Goal: Transaction & Acquisition: Purchase product/service

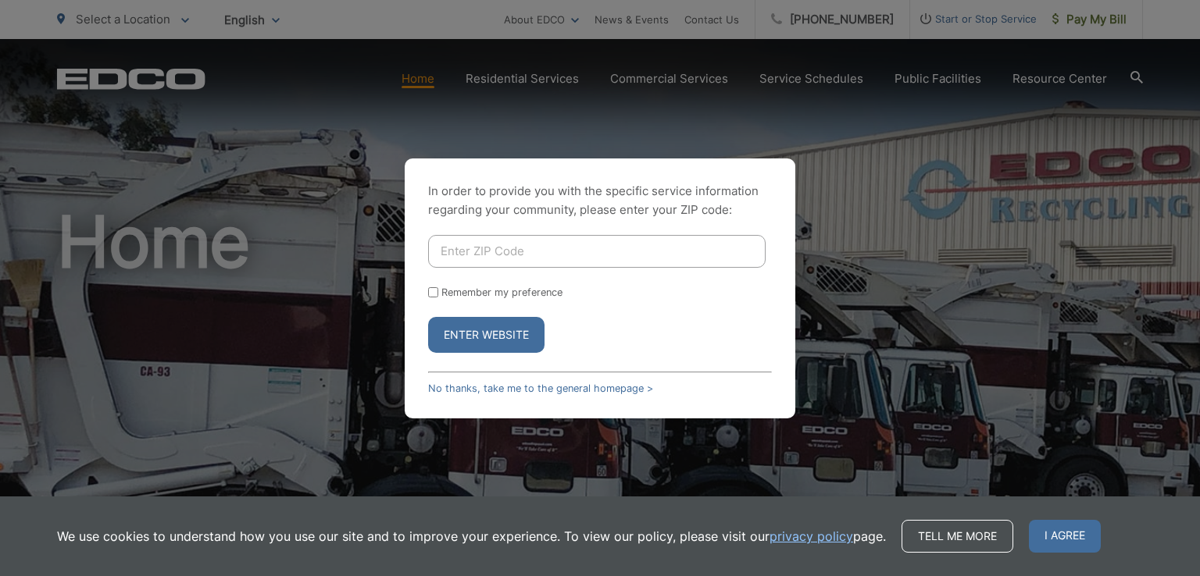
click at [450, 252] on input "Enter ZIP Code" at bounding box center [596, 251] width 337 height 33
type input "91941"
click at [497, 337] on button "Enter Website" at bounding box center [486, 335] width 116 height 36
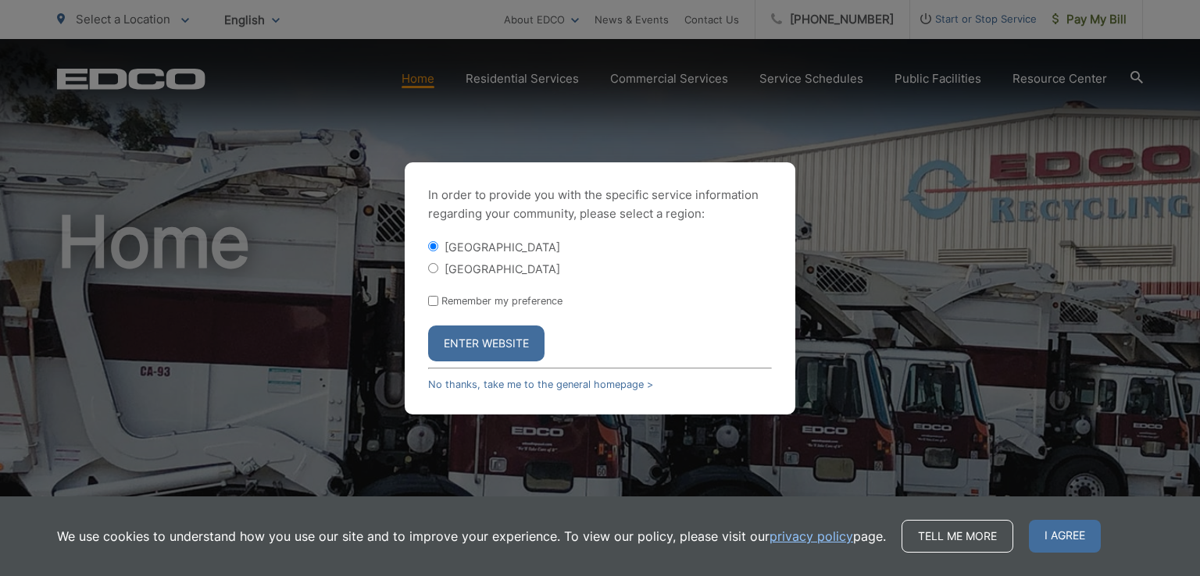
click at [477, 335] on button "Enter Website" at bounding box center [486, 344] width 116 height 36
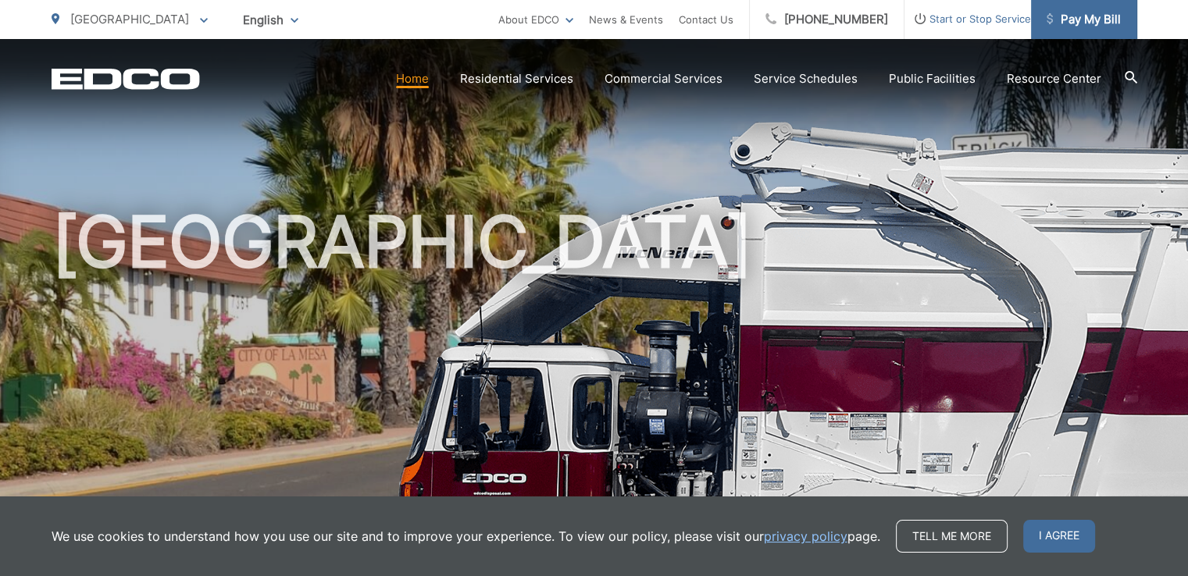
click at [1096, 27] on span "Pay My Bill" at bounding box center [1084, 19] width 74 height 19
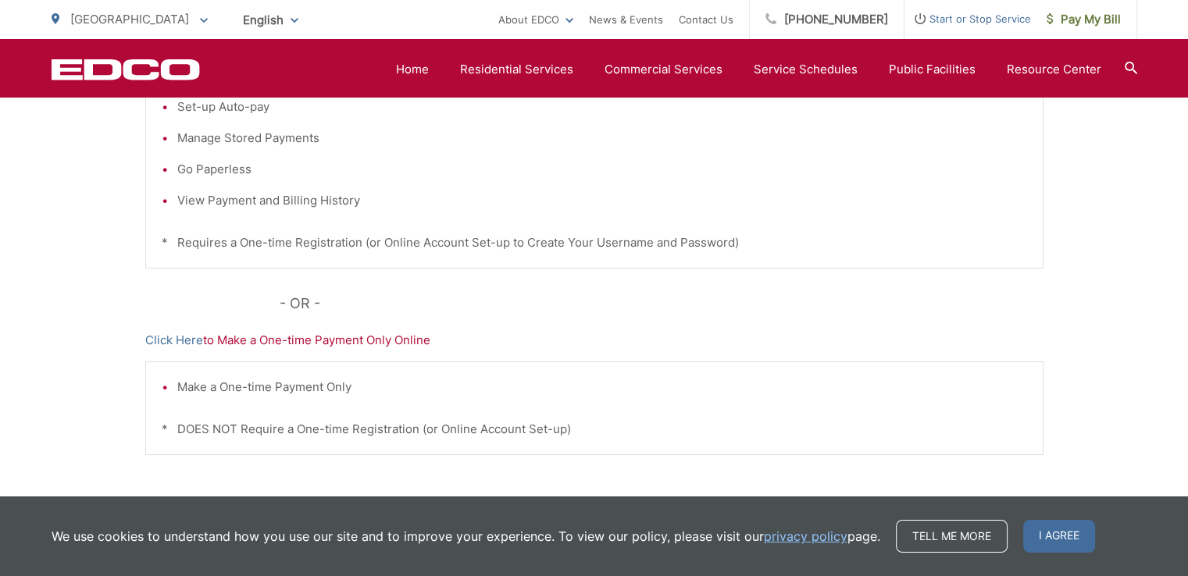
scroll to position [469, 0]
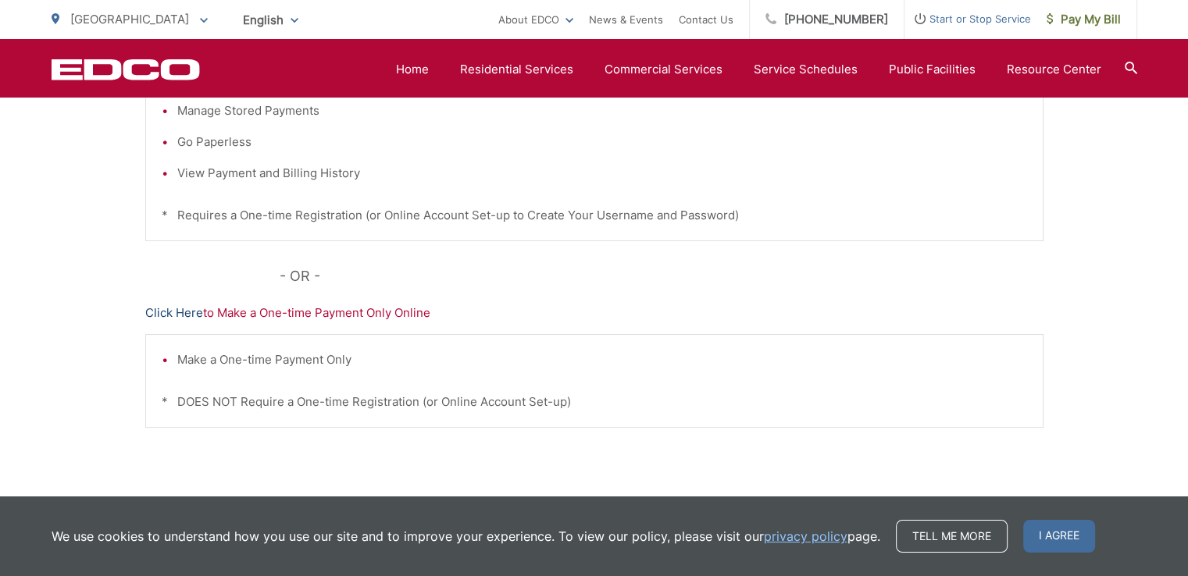
click at [178, 313] on link "Click Here" at bounding box center [174, 313] width 58 height 19
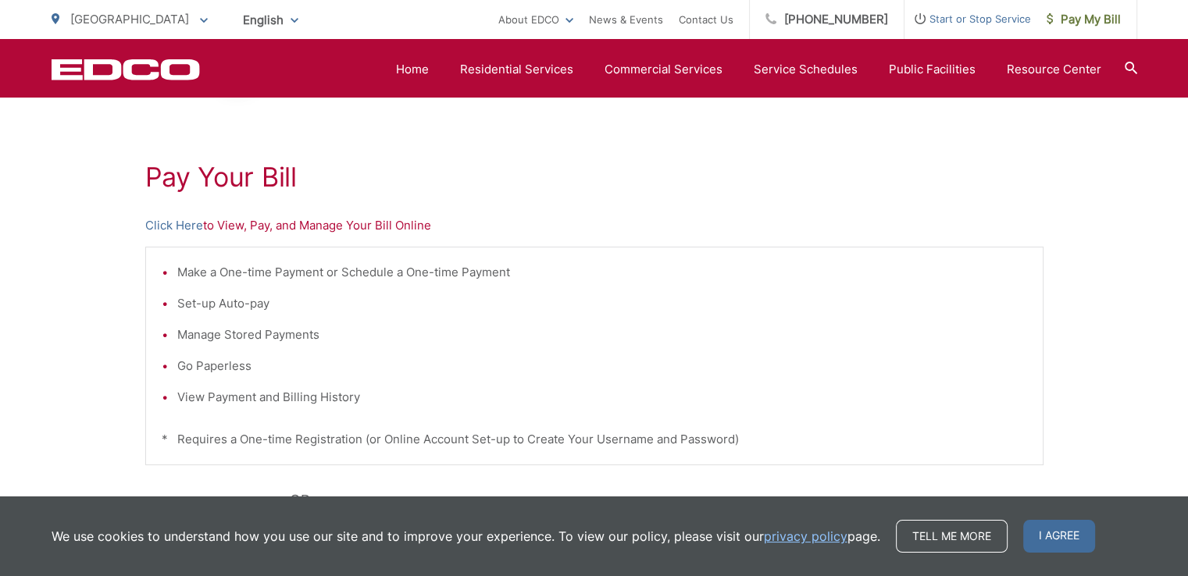
scroll to position [234, 0]
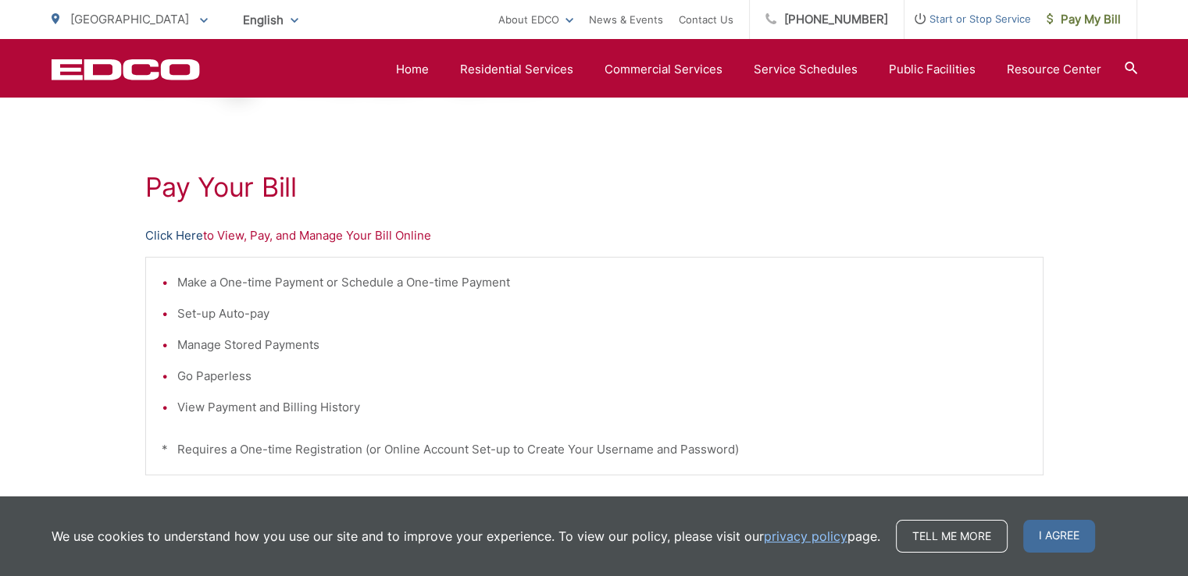
click at [173, 230] on link "Click Here" at bounding box center [174, 236] width 58 height 19
click at [180, 232] on link "Click Here" at bounding box center [174, 236] width 58 height 19
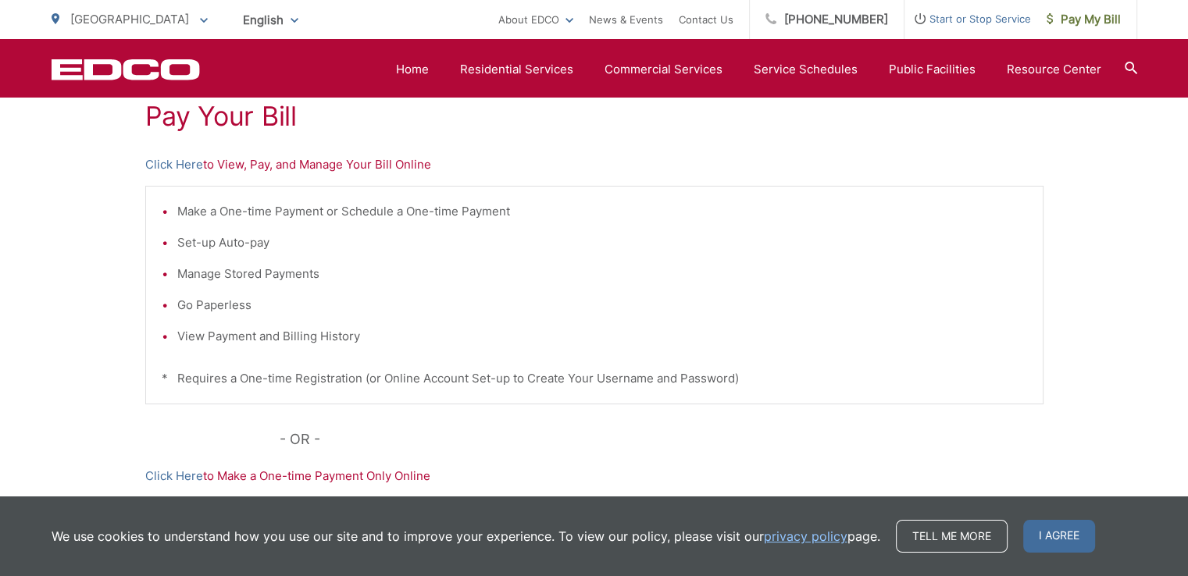
scroll to position [469, 0]
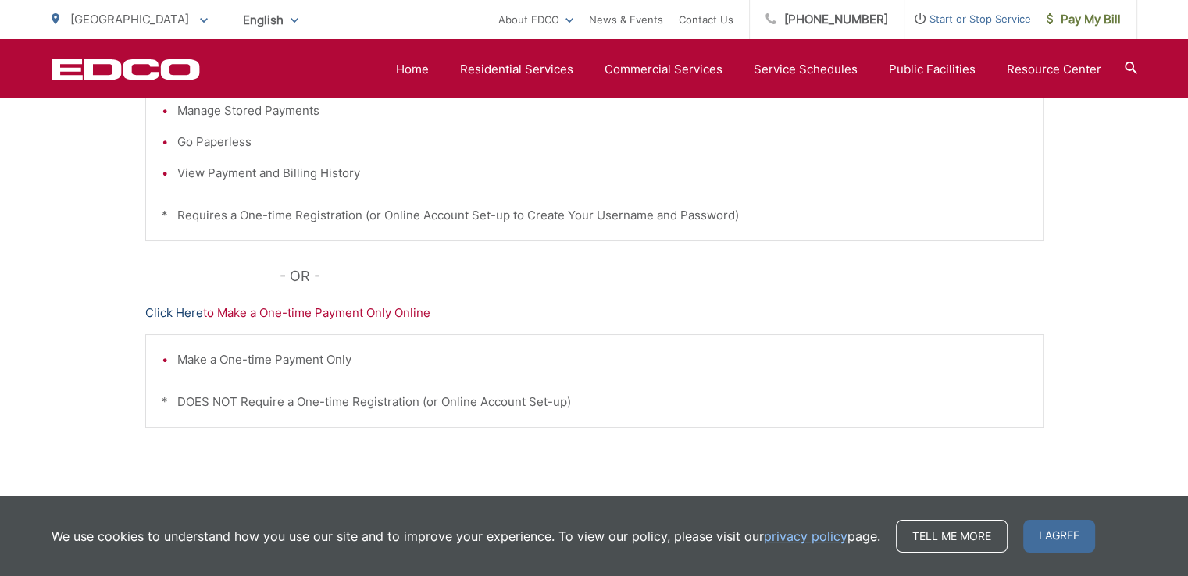
click at [175, 314] on link "Click Here" at bounding box center [174, 313] width 58 height 19
